Goal: Use online tool/utility: Utilize a website feature to perform a specific function

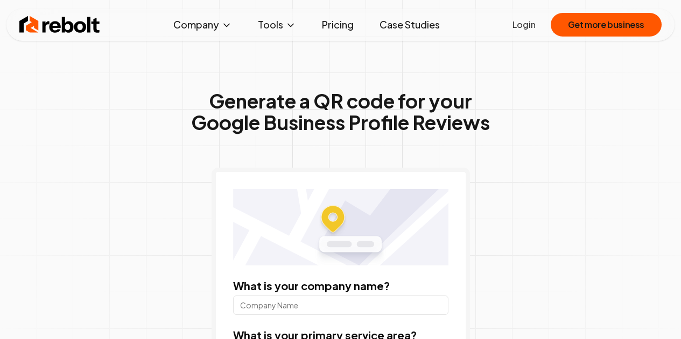
scroll to position [161, 0]
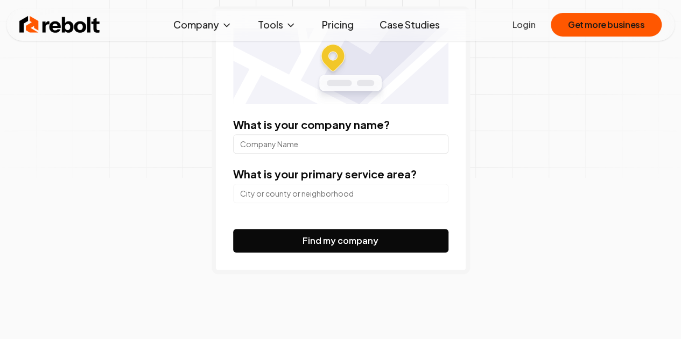
drag, startPoint x: 0, startPoint y: 0, endPoint x: 274, endPoint y: 141, distance: 308.5
click at [274, 141] on input "What is your company name?" at bounding box center [340, 143] width 215 height 19
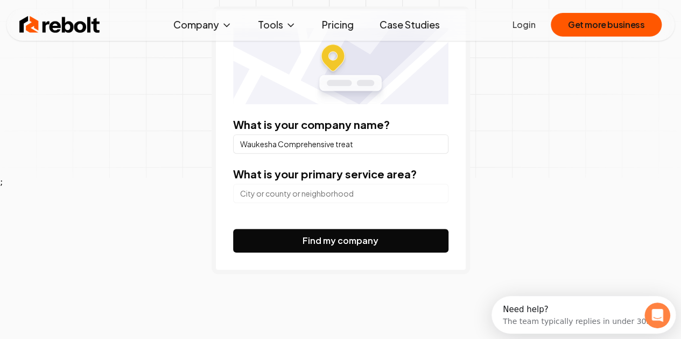
scroll to position [0, 0]
type input "Waukesha Comprehensive treatment center"
click at [233, 229] on button "Find my company" at bounding box center [340, 241] width 215 height 24
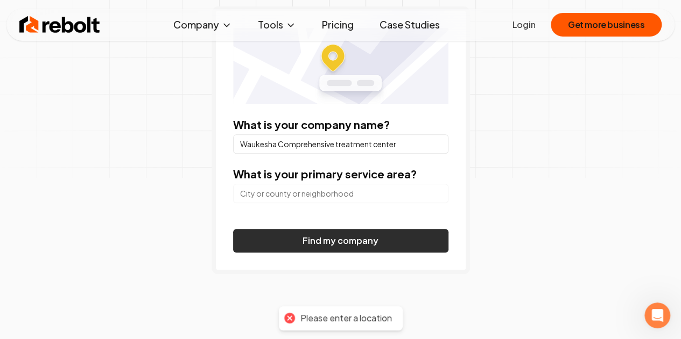
click at [312, 246] on button "Find my company" at bounding box center [340, 241] width 215 height 24
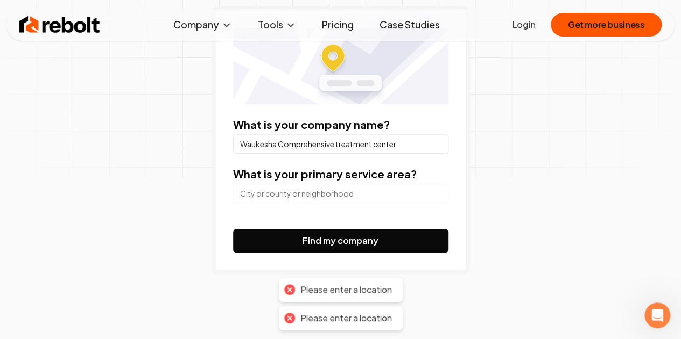
click at [311, 190] on input "search" at bounding box center [340, 193] width 215 height 19
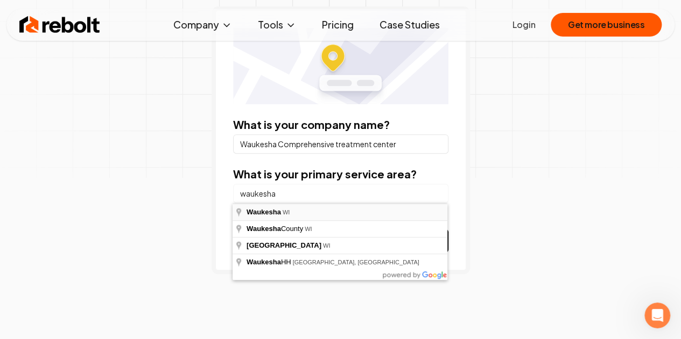
type input "Waukesha, [GEOGRAPHIC_DATA]"
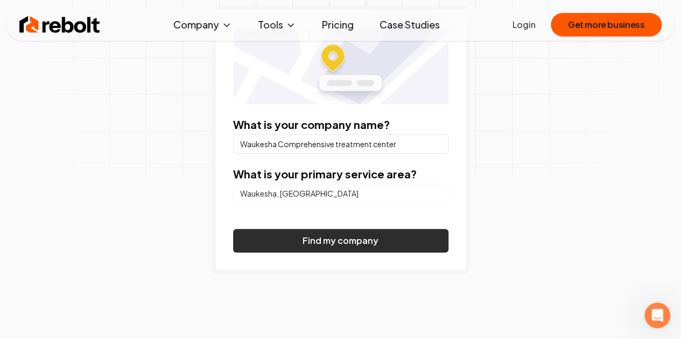
click at [298, 235] on button "Find my company" at bounding box center [340, 241] width 215 height 24
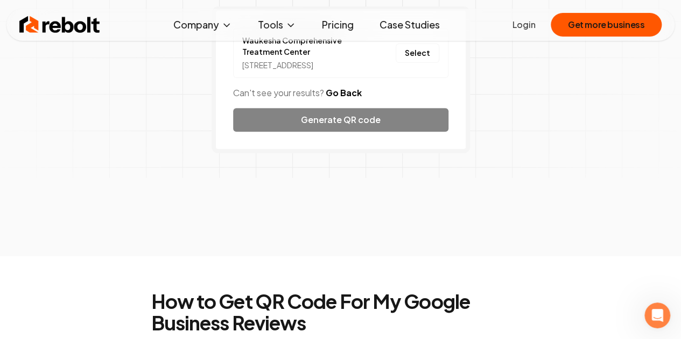
scroll to position [108, 0]
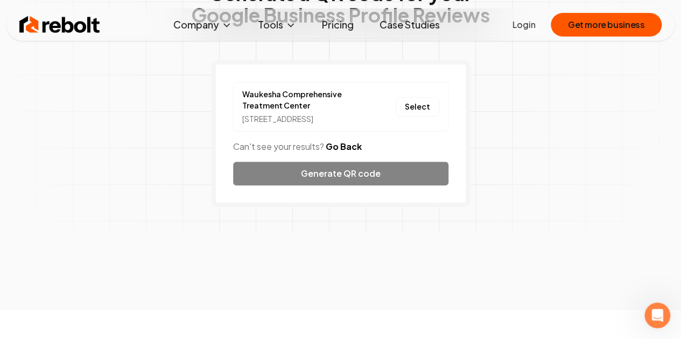
click at [342, 182] on div "[GEOGRAPHIC_DATA] [STREET_ADDRESS] Select Can't see your results? Go Back Gener…" at bounding box center [340, 133] width 258 height 147
click at [428, 108] on button "Select" at bounding box center [417, 106] width 44 height 19
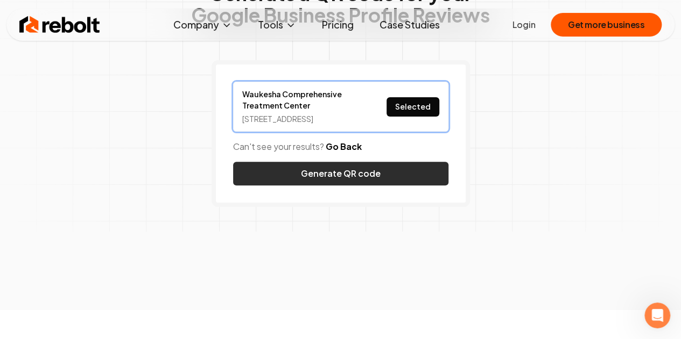
click at [342, 185] on button "Generate QR code" at bounding box center [340, 174] width 215 height 24
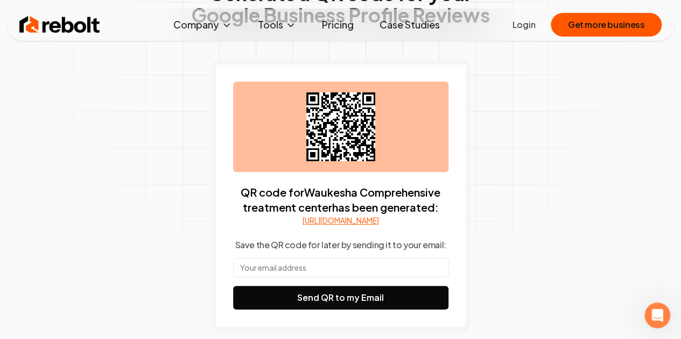
click at [314, 278] on input "text" at bounding box center [340, 267] width 215 height 19
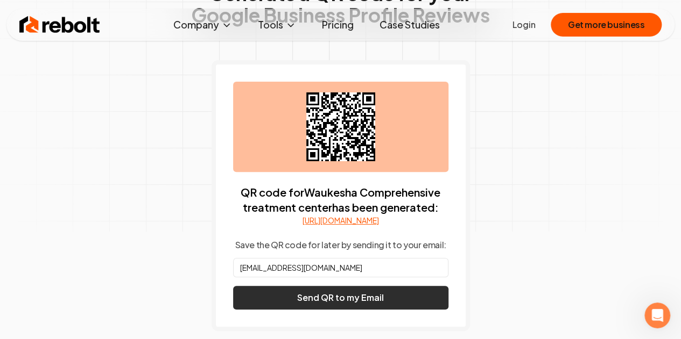
type input "[EMAIL_ADDRESS][DOMAIN_NAME]"
click at [317, 302] on button "Send QR to my Email" at bounding box center [340, 298] width 215 height 24
